Goal: Information Seeking & Learning: Learn about a topic

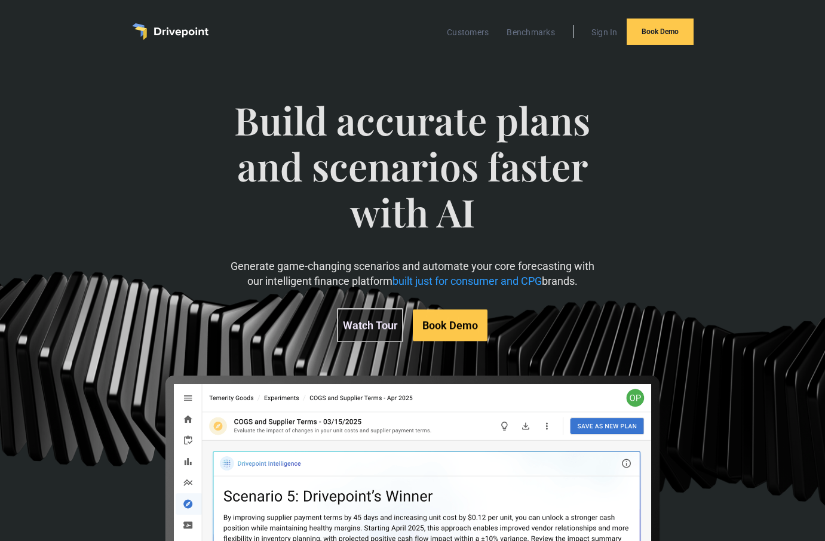
scroll to position [50, 0]
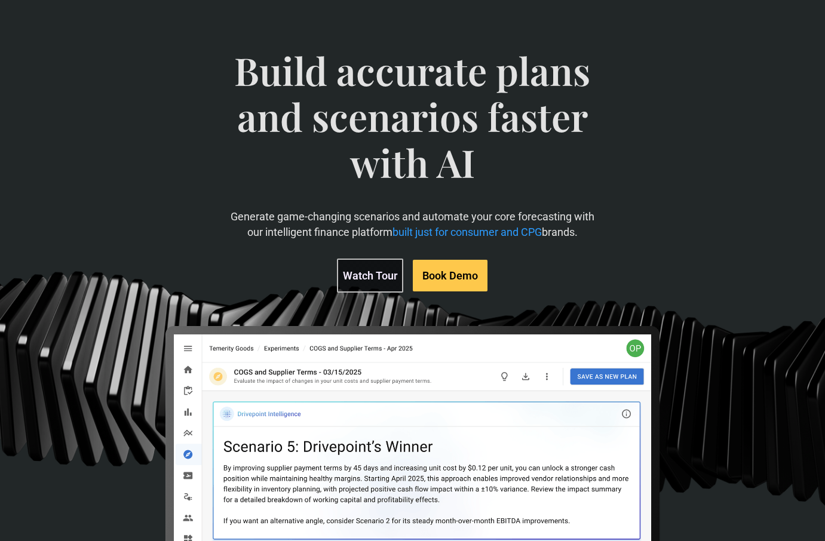
click at [375, 280] on link "Watch Tour" at bounding box center [370, 276] width 66 height 34
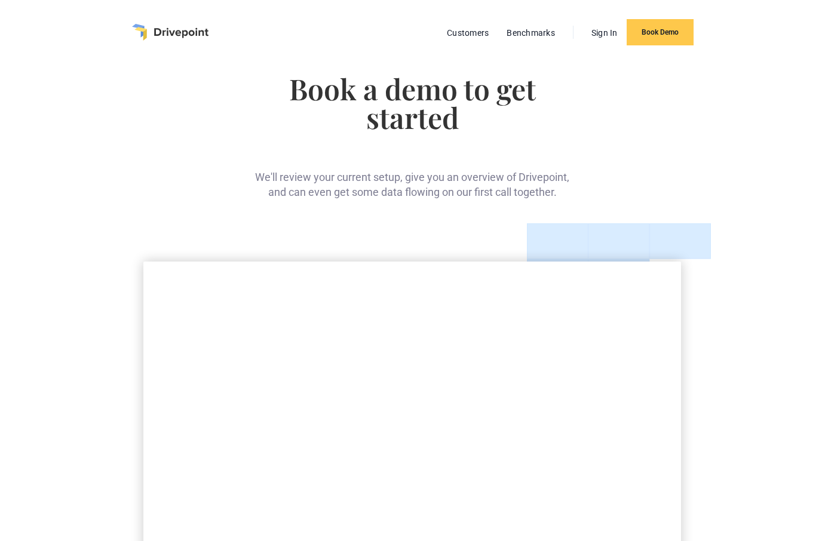
click at [472, 23] on ul "Customers Benchmarks Sign In Book Demo" at bounding box center [566, 32] width 256 height 26
click at [472, 39] on link "Customers" at bounding box center [468, 33] width 54 height 16
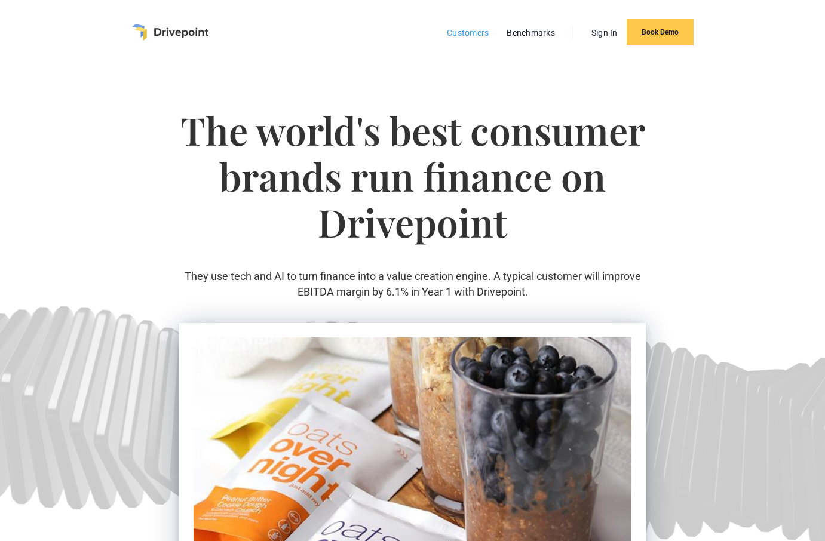
click at [466, 32] on link "Customers" at bounding box center [468, 33] width 54 height 16
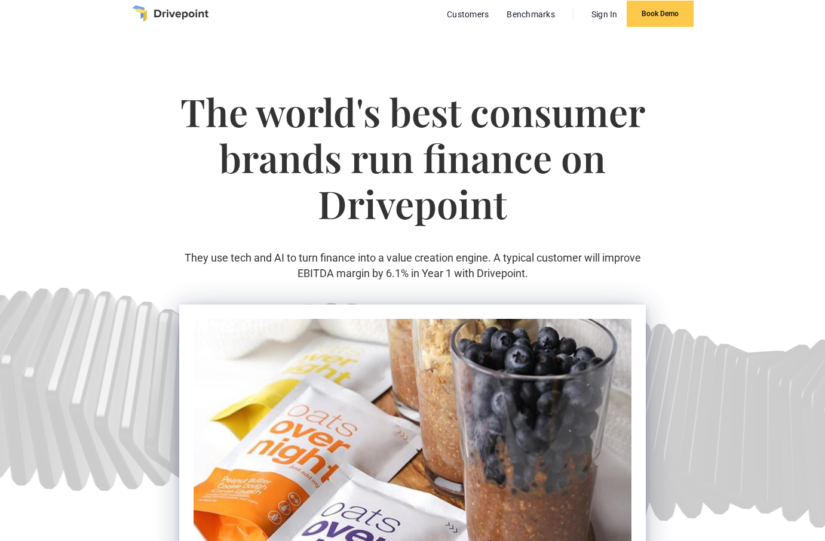
scroll to position [20, 0]
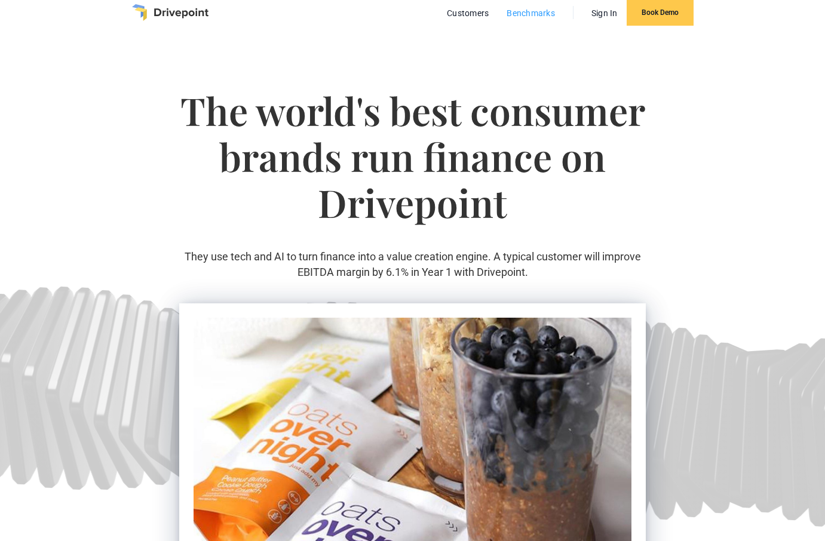
click at [537, 15] on link "Benchmarks" at bounding box center [531, 13] width 60 height 16
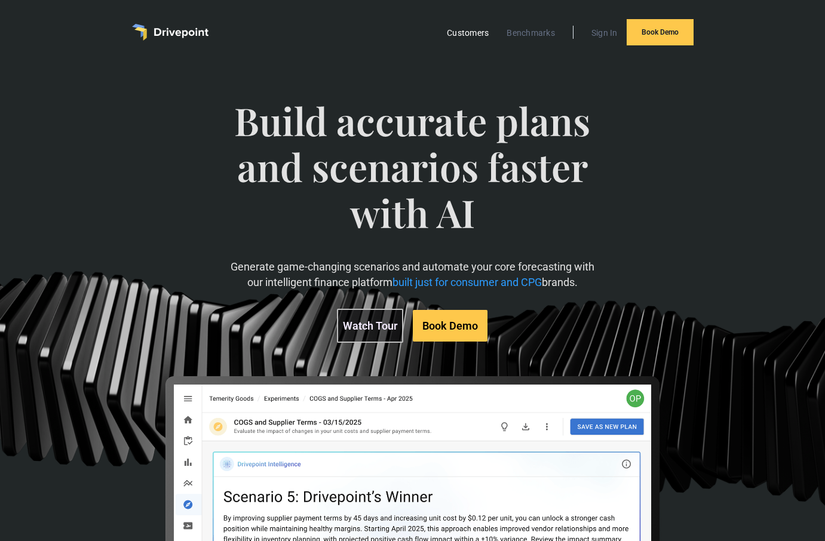
click at [470, 36] on link "Customers" at bounding box center [468, 33] width 54 height 16
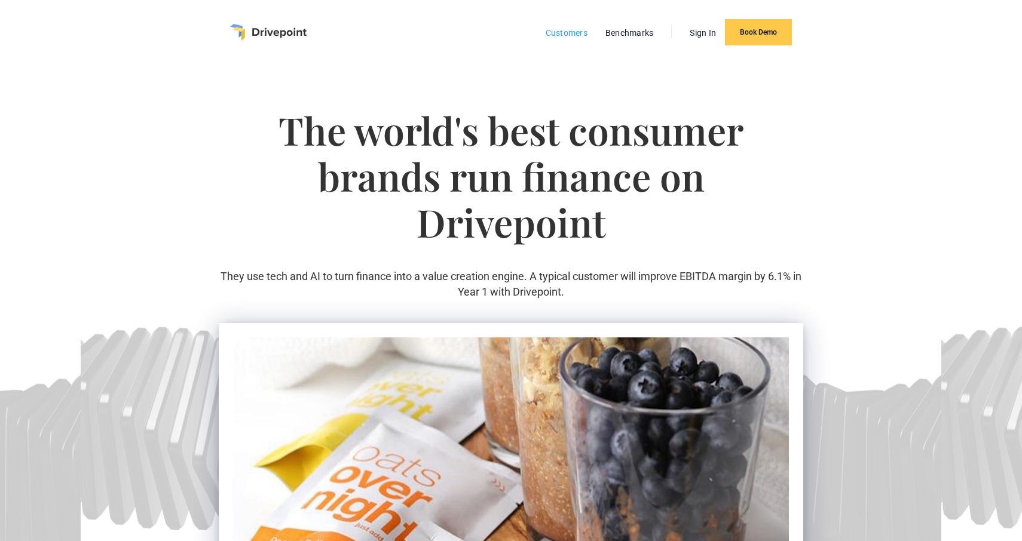
click at [568, 32] on link "Customers" at bounding box center [567, 33] width 54 height 16
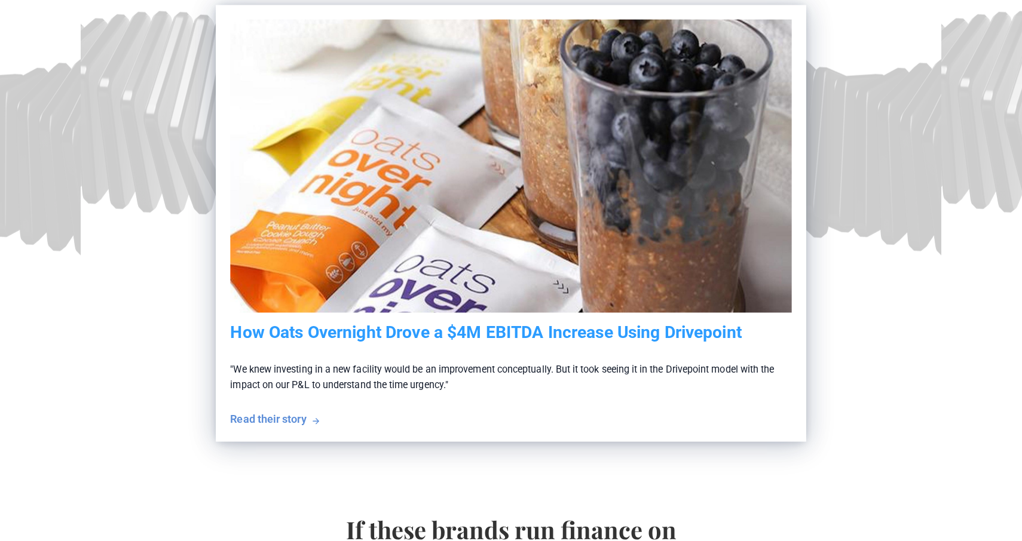
scroll to position [287, 0]
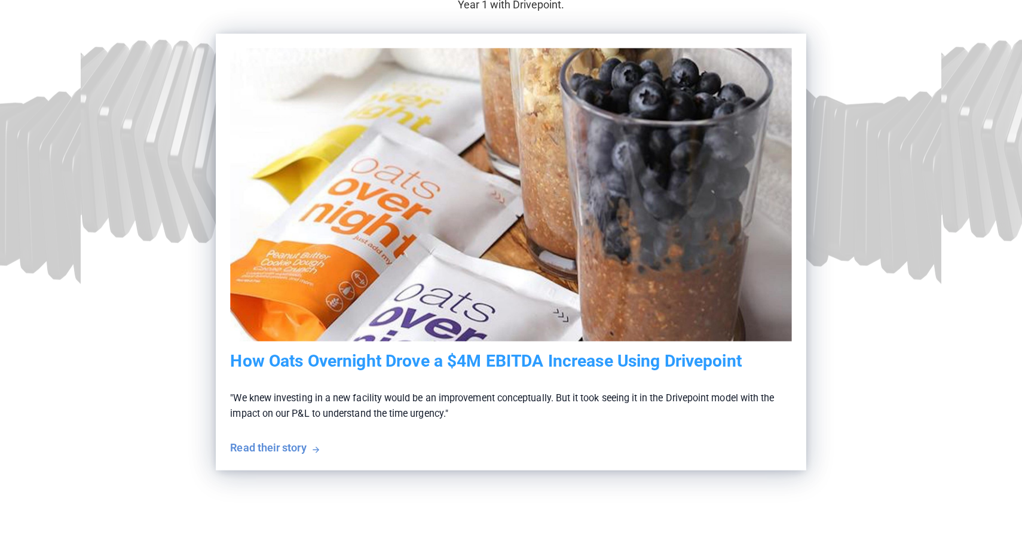
click at [457, 357] on h5 "How Oats Overnight Drove a $4M EBITDA Increase Using Drivepoint" at bounding box center [510, 361] width 561 height 20
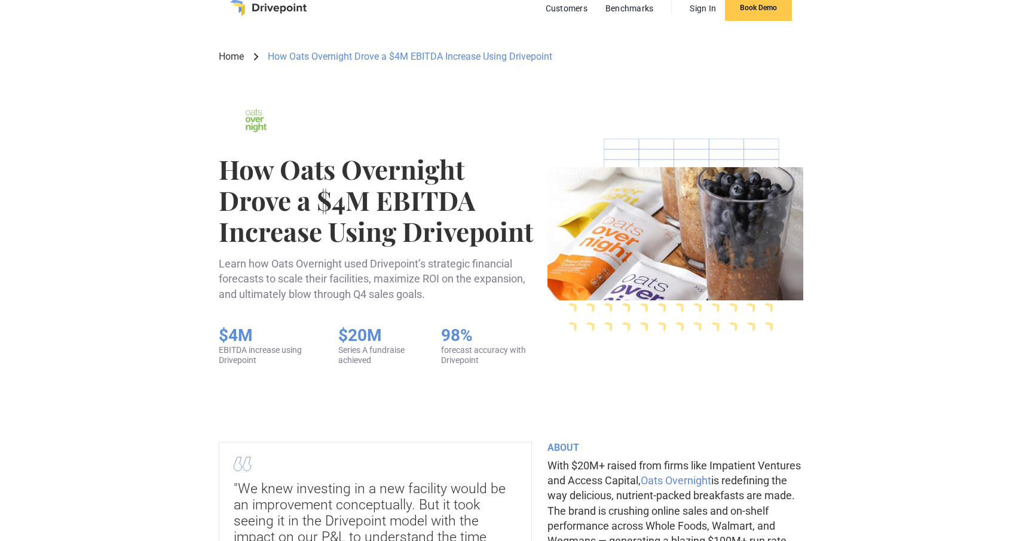
scroll to position [25, 0]
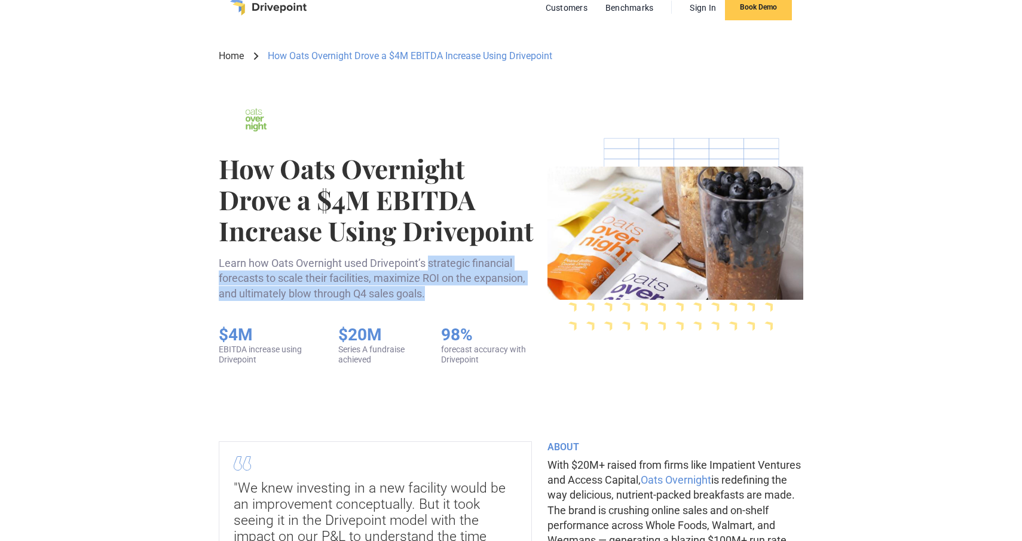
drag, startPoint x: 437, startPoint y: 292, endPoint x: 430, endPoint y: 266, distance: 26.7
click at [430, 266] on p "Learn how Oats Overnight used Drivepoint’s strategic financial forecasts to sca…" at bounding box center [378, 278] width 319 height 45
copy p "strategic financial forecasts to scale their facilities, maximize ROI on the ex…"
